Goal: Task Accomplishment & Management: Complete application form

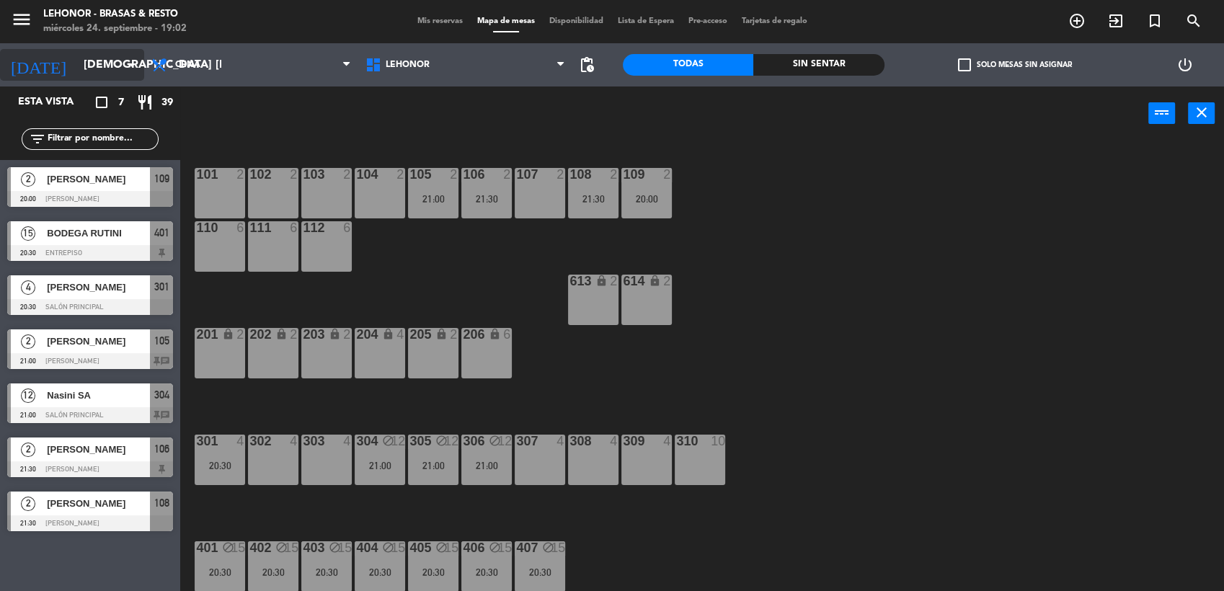
click at [128, 66] on icon "arrow_drop_down" at bounding box center [131, 64] width 17 height 17
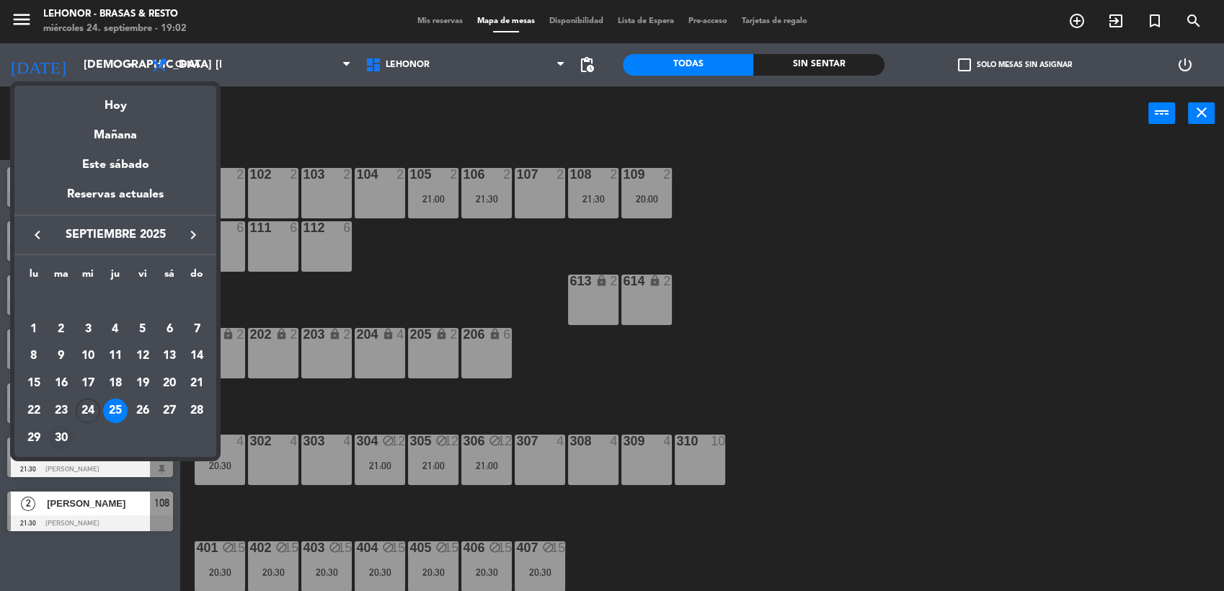
click at [58, 441] on div "30" at bounding box center [61, 438] width 25 height 25
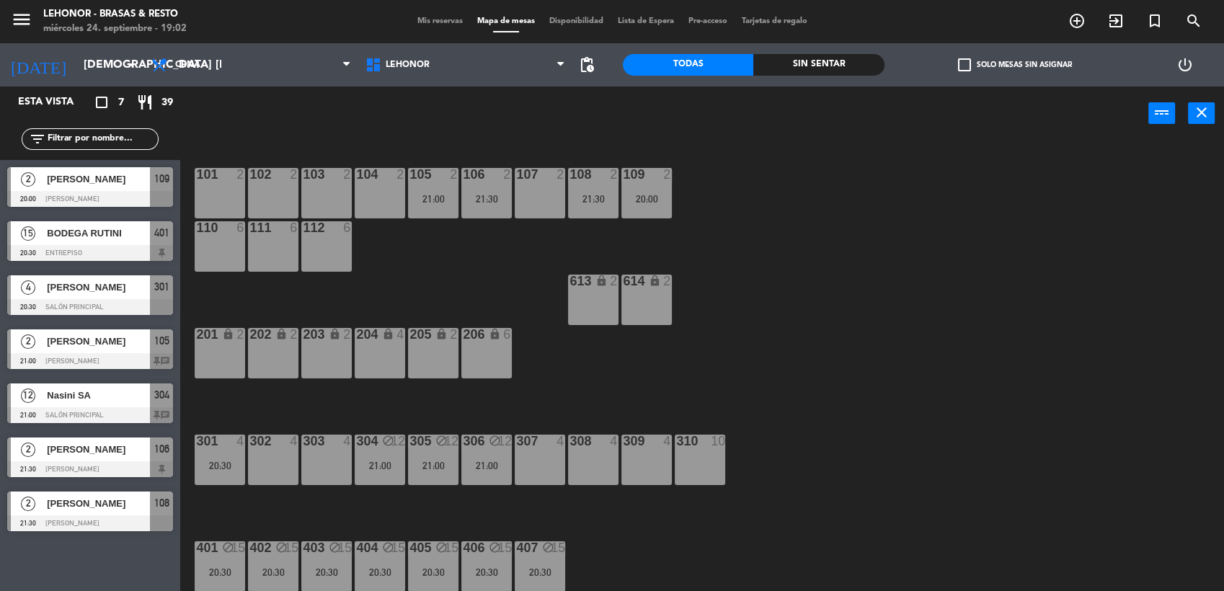
type input "[DATE] sep."
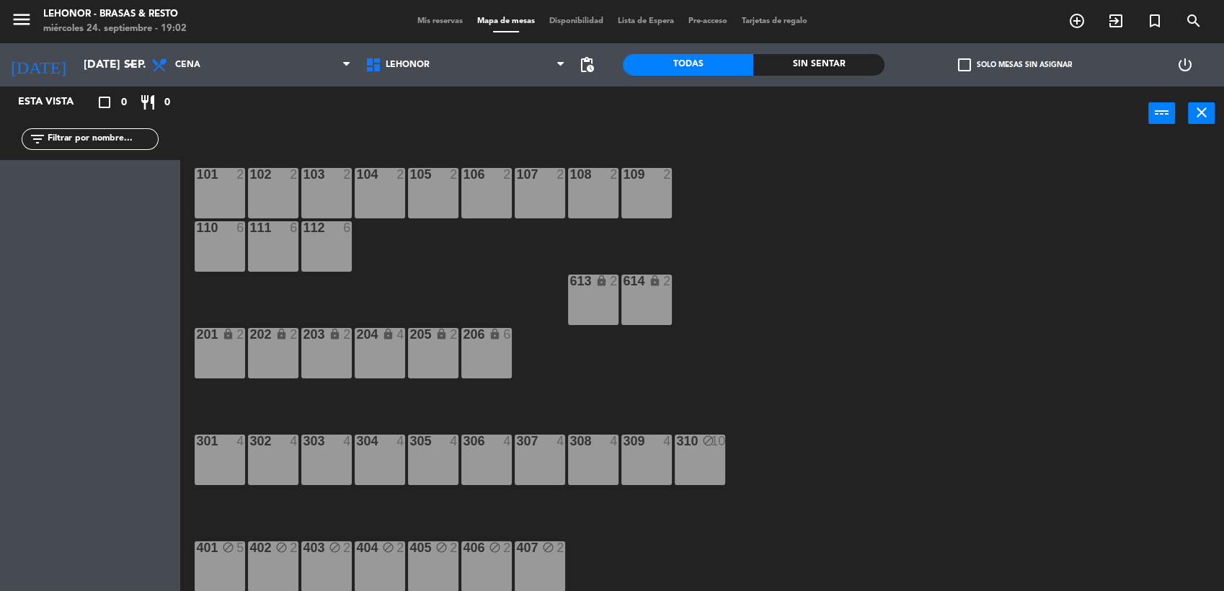
click at [711, 450] on div "310 block 10" at bounding box center [700, 460] width 50 height 50
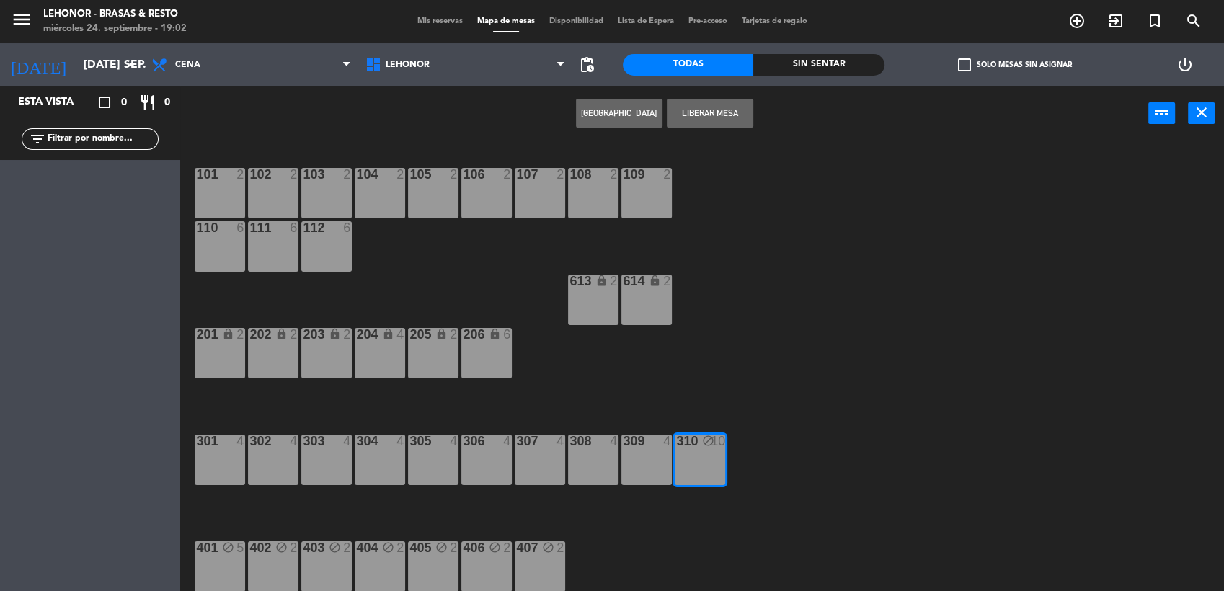
click at [631, 110] on button "[GEOGRAPHIC_DATA]" at bounding box center [619, 113] width 86 height 29
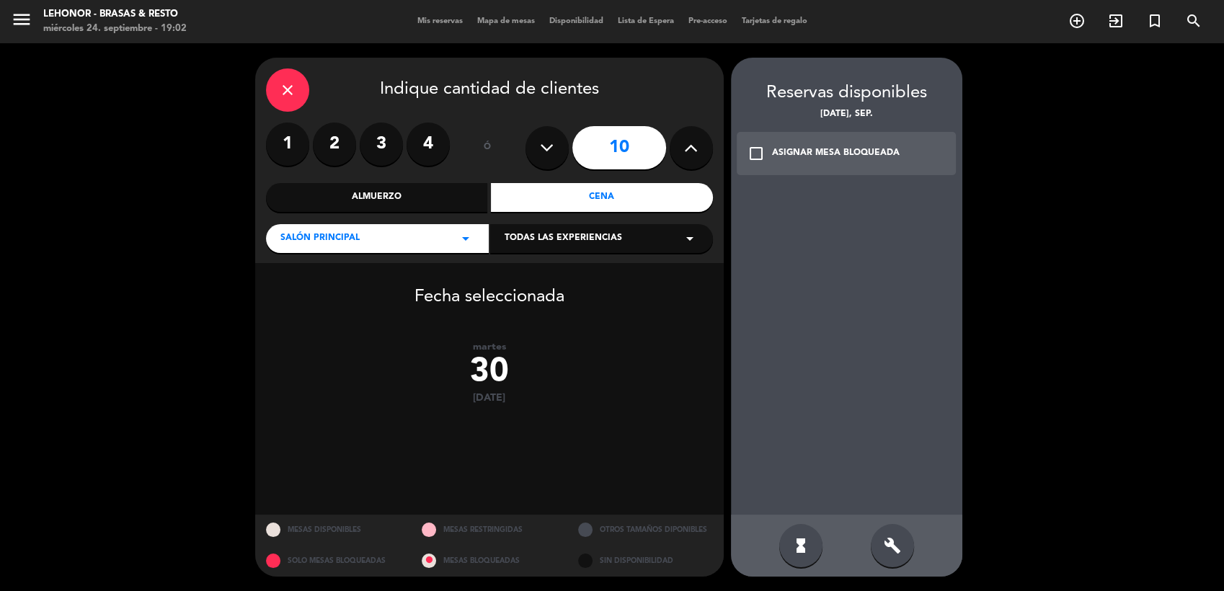
click at [554, 138] on icon at bounding box center [547, 148] width 14 height 22
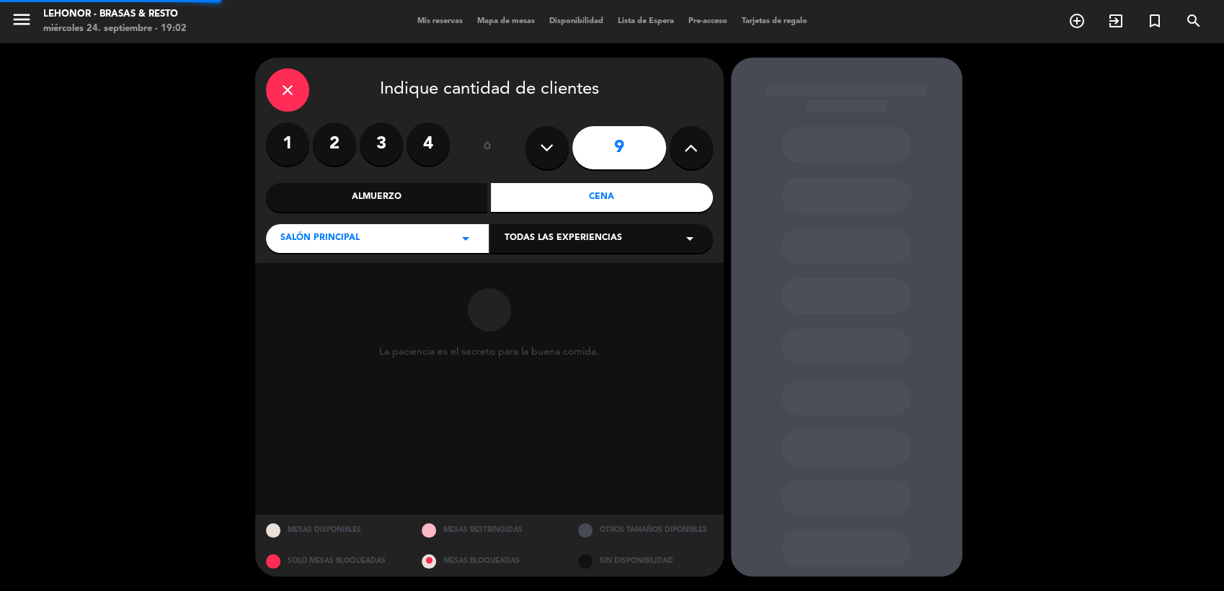
click at [554, 138] on icon at bounding box center [547, 148] width 14 height 22
type input "8"
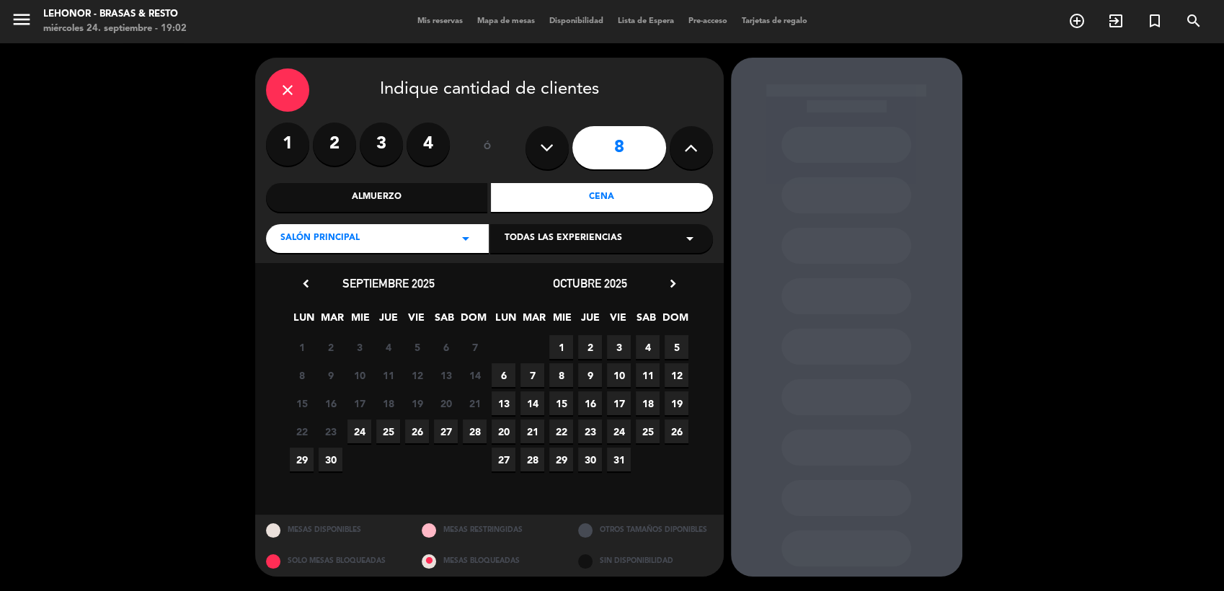
click at [335, 458] on span "30" at bounding box center [331, 460] width 24 height 24
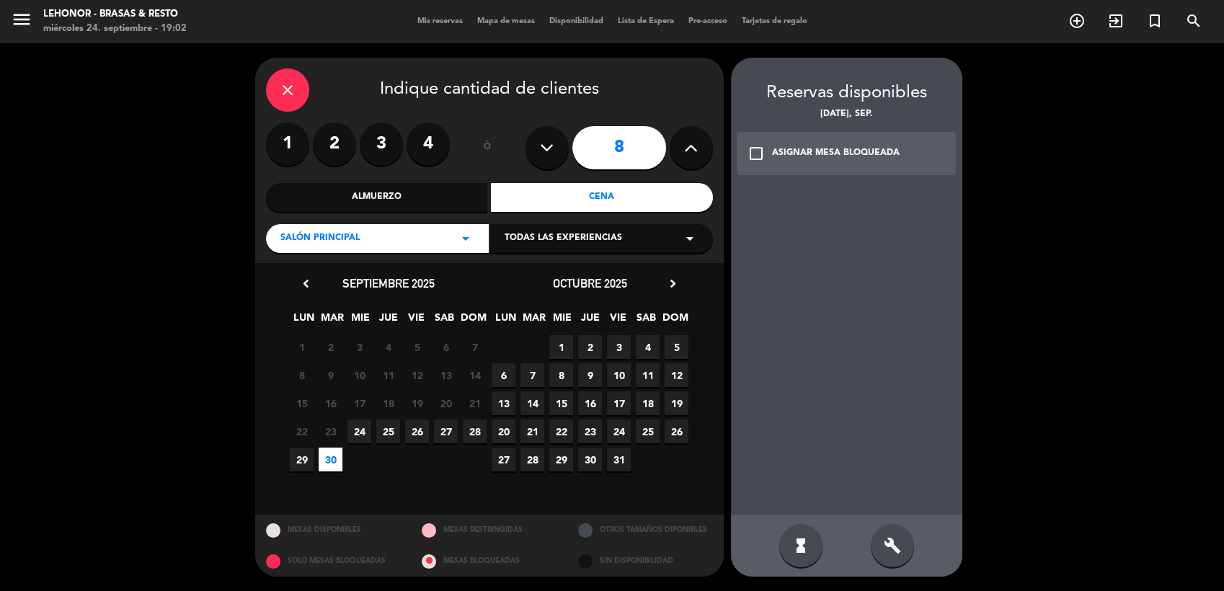
click at [758, 150] on icon "check_box_outline_blank" at bounding box center [755, 153] width 17 height 17
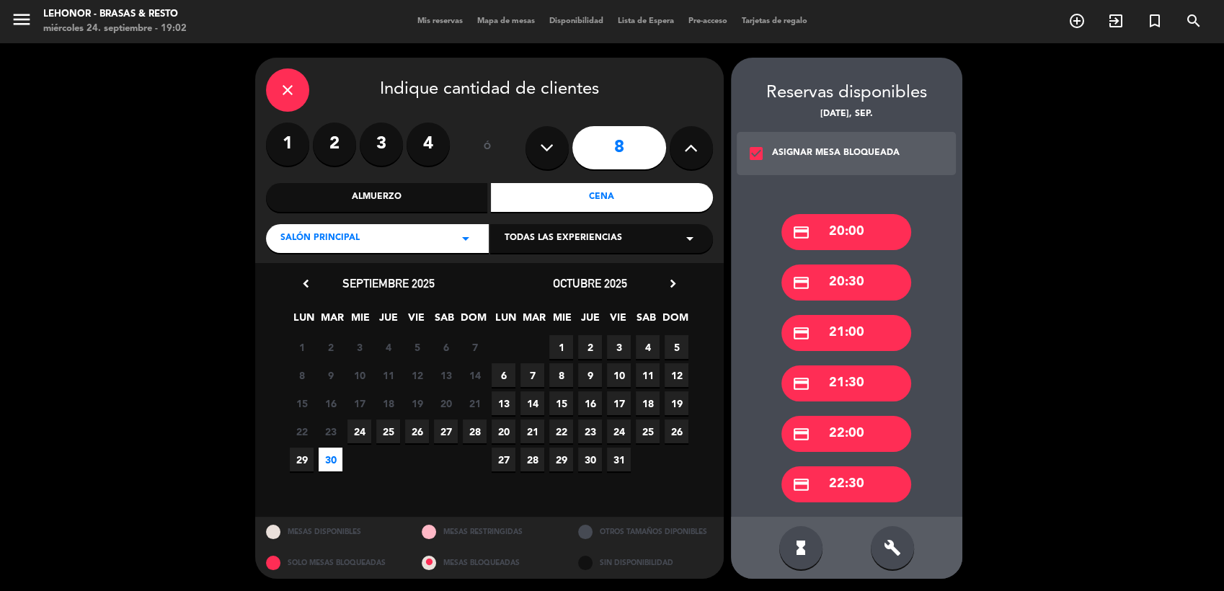
click at [845, 232] on div "credit_card 20:00" at bounding box center [846, 232] width 130 height 36
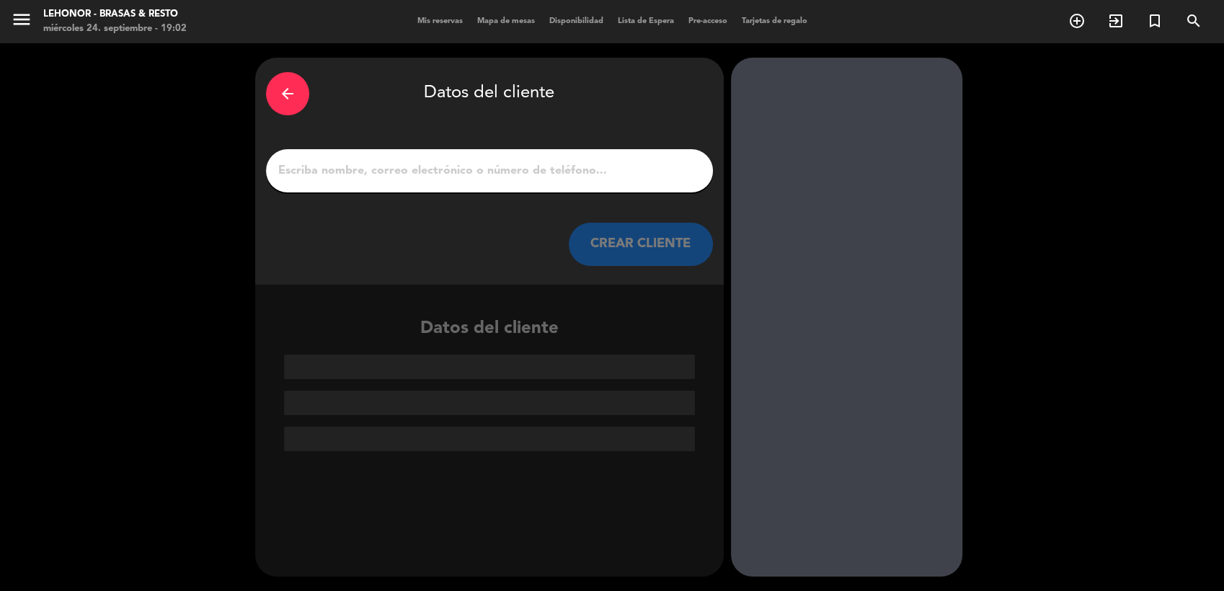
click at [466, 171] on input "1" at bounding box center [489, 171] width 425 height 20
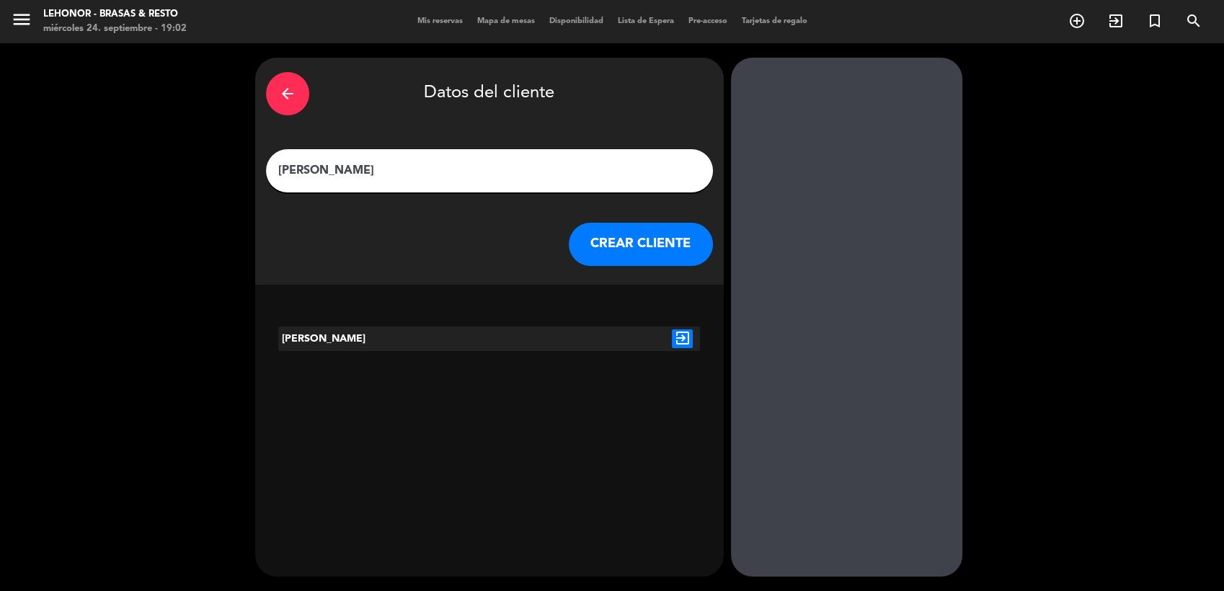
type input "[PERSON_NAME]"
click at [680, 340] on icon "exit_to_app" at bounding box center [682, 338] width 21 height 19
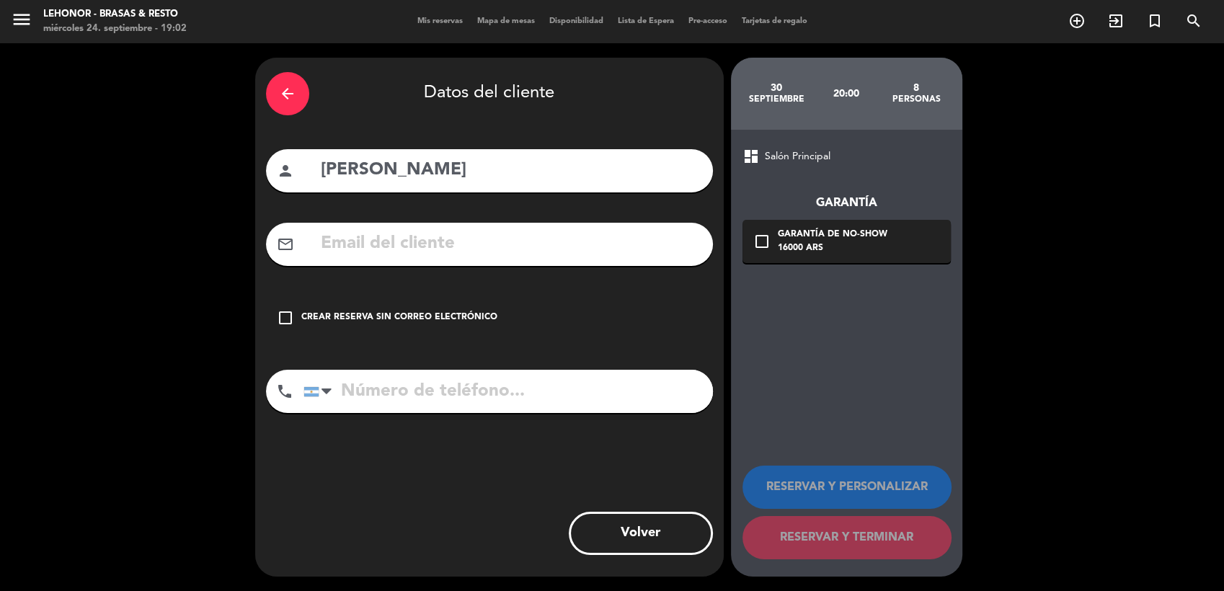
click at [436, 316] on div "Crear reserva sin correo electrónico" at bounding box center [399, 318] width 196 height 14
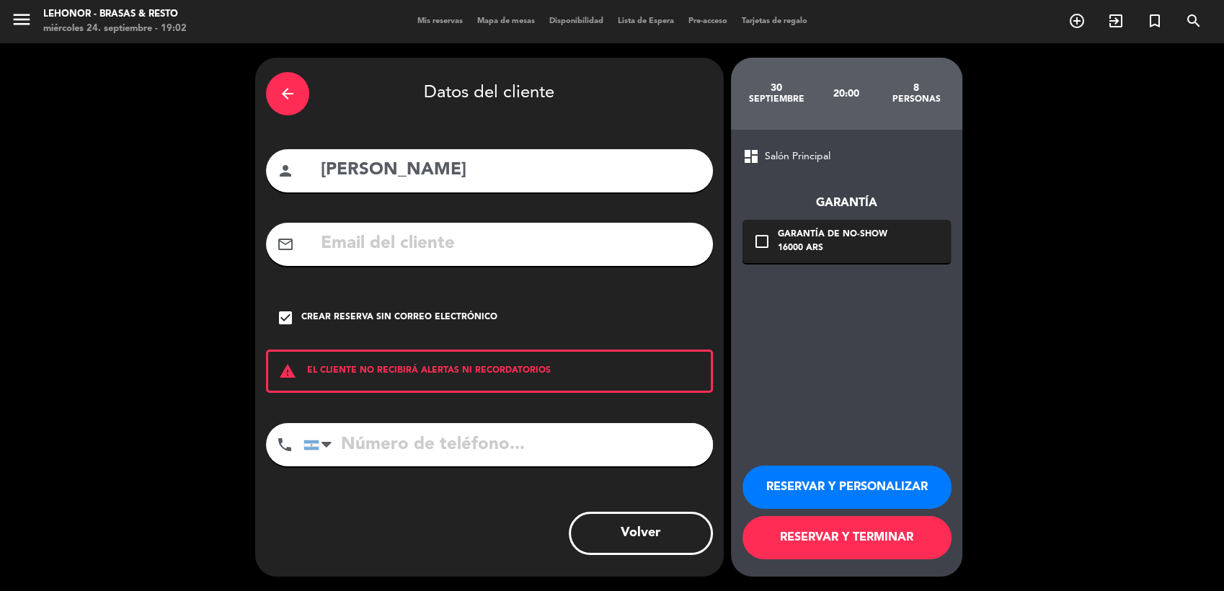
click at [825, 484] on button "RESERVAR Y PERSONALIZAR" at bounding box center [846, 487] width 209 height 43
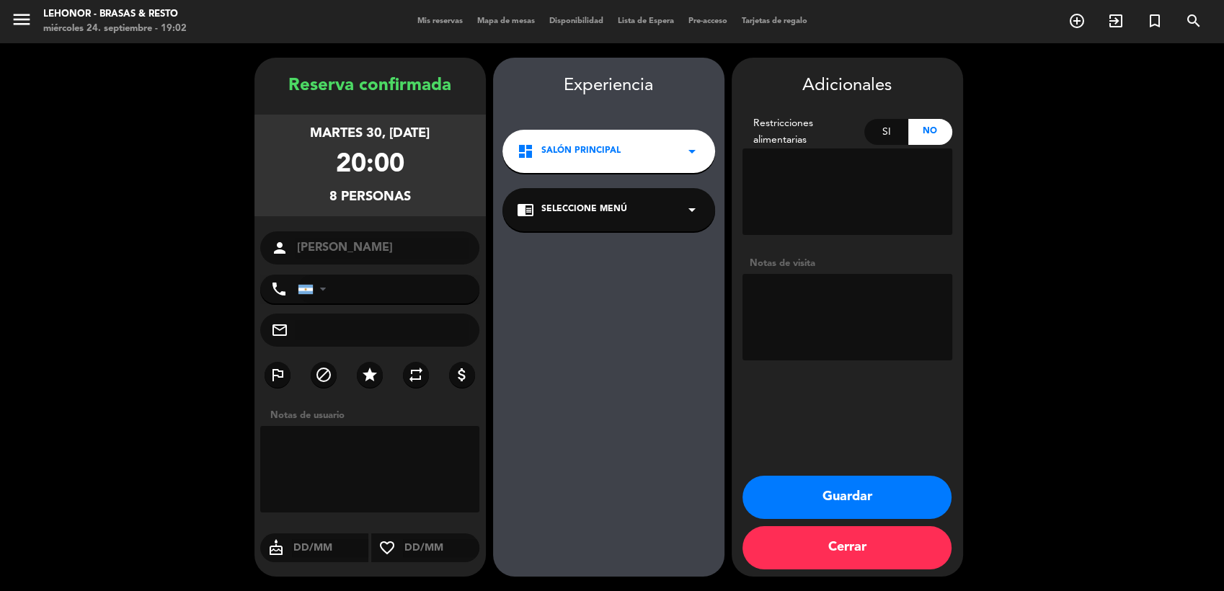
click at [828, 307] on textarea at bounding box center [847, 317] width 210 height 86
click at [864, 289] on textarea at bounding box center [847, 317] width 210 height 86
type textarea "Cta Cte [PERSON_NAME].- Facu."
click at [859, 497] on button "Guardar" at bounding box center [846, 497] width 209 height 43
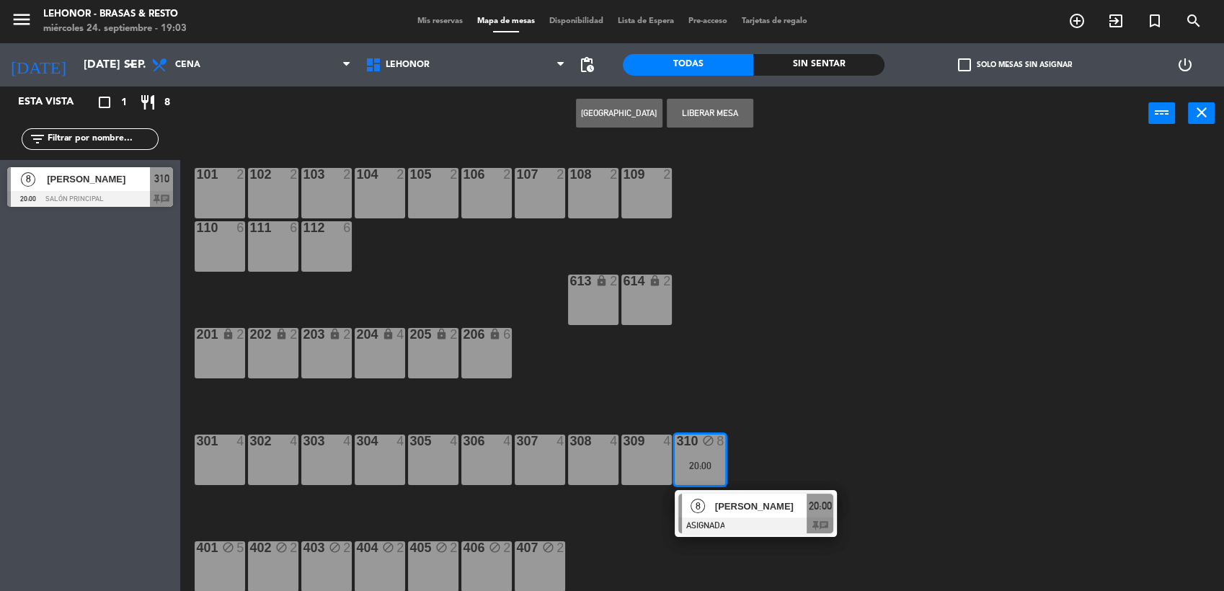
click at [882, 409] on div "101 2 102 2 103 2 104 2 105 2 106 2 107 2 108 2 109 2 110 6 111 6 112 6 613 loc…" at bounding box center [707, 368] width 1031 height 451
